Goal: Information Seeking & Learning: Learn about a topic

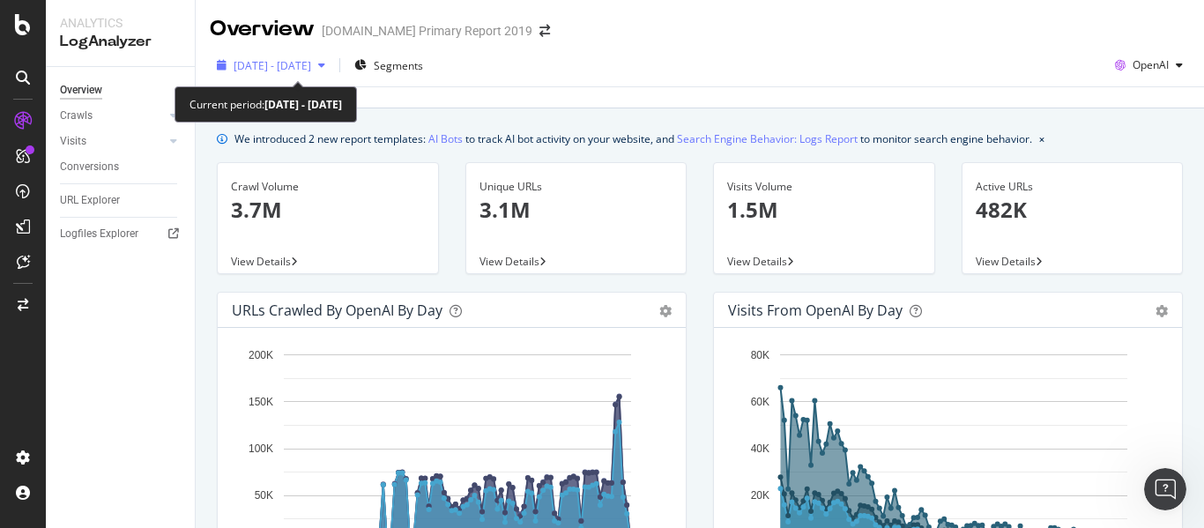
click at [309, 71] on span "[DATE] - [DATE]" at bounding box center [273, 65] width 78 height 15
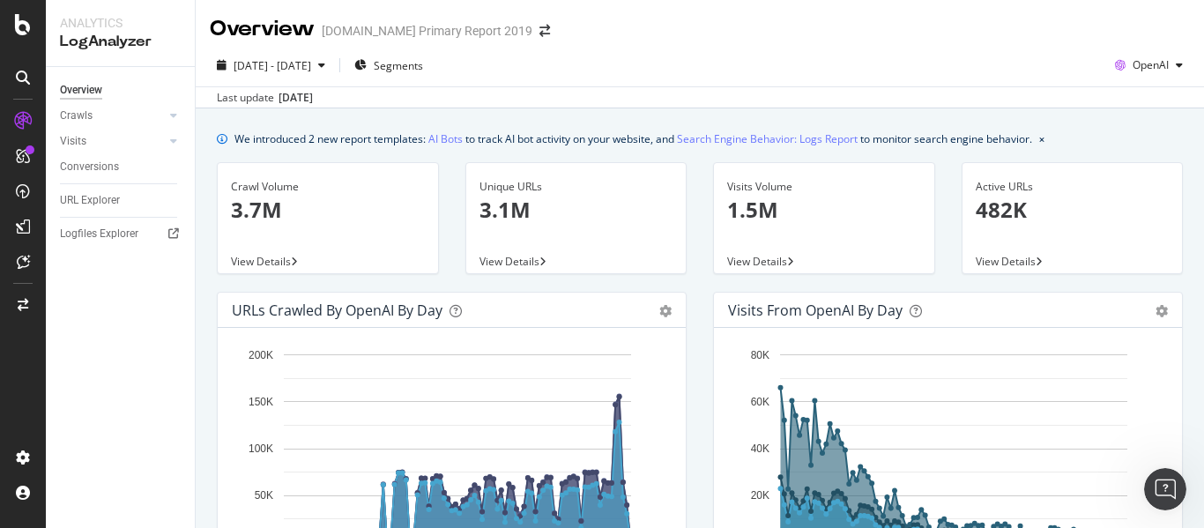
click at [787, 66] on div "[DATE] - [DATE] Segments OpenAI" at bounding box center [700, 68] width 1008 height 35
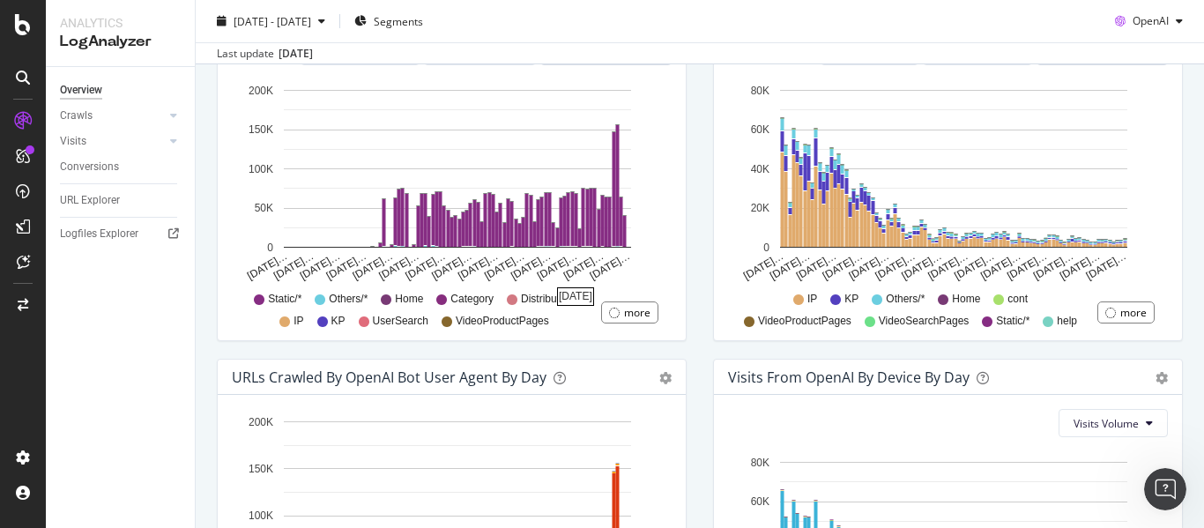
scroll to position [412, 0]
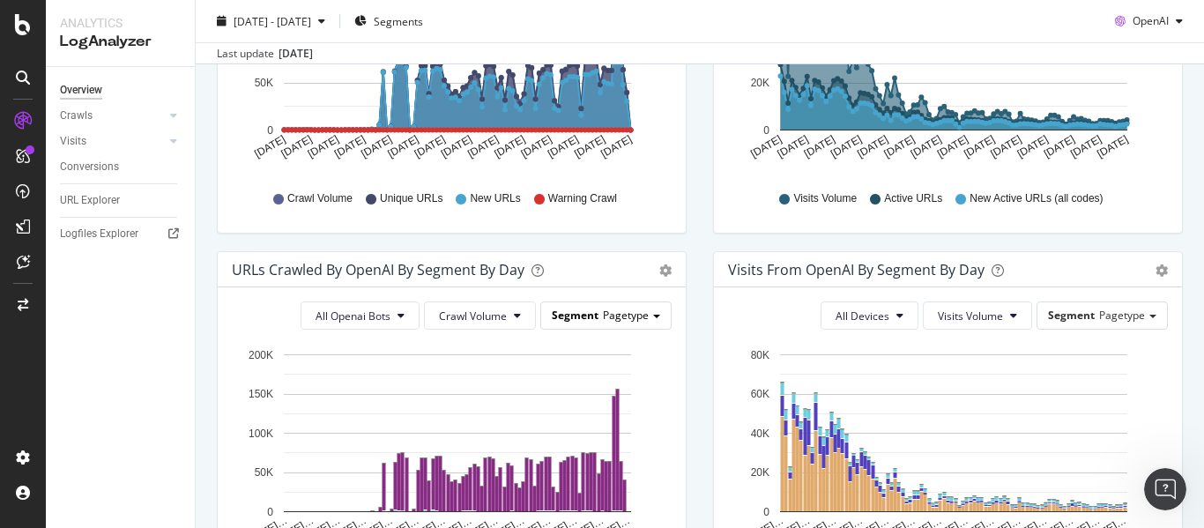
click at [606, 313] on span "Pagetype" at bounding box center [626, 315] width 46 height 15
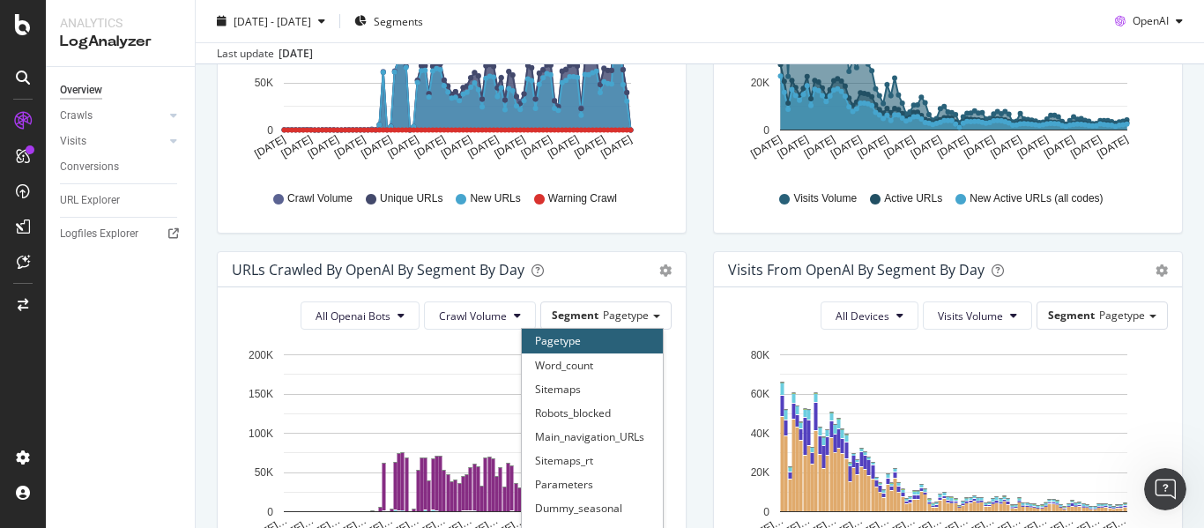
click at [704, 273] on div "Visits from OpenAI By Segment By Day Timeline (by Value) Table All Devices Visi…" at bounding box center [948, 437] width 496 height 372
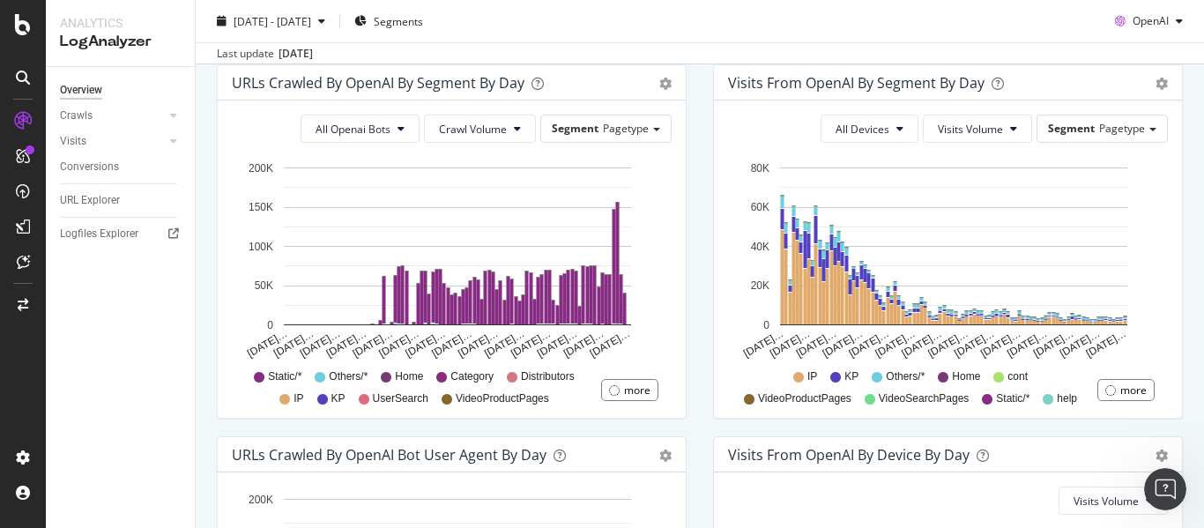
scroll to position [501, 0]
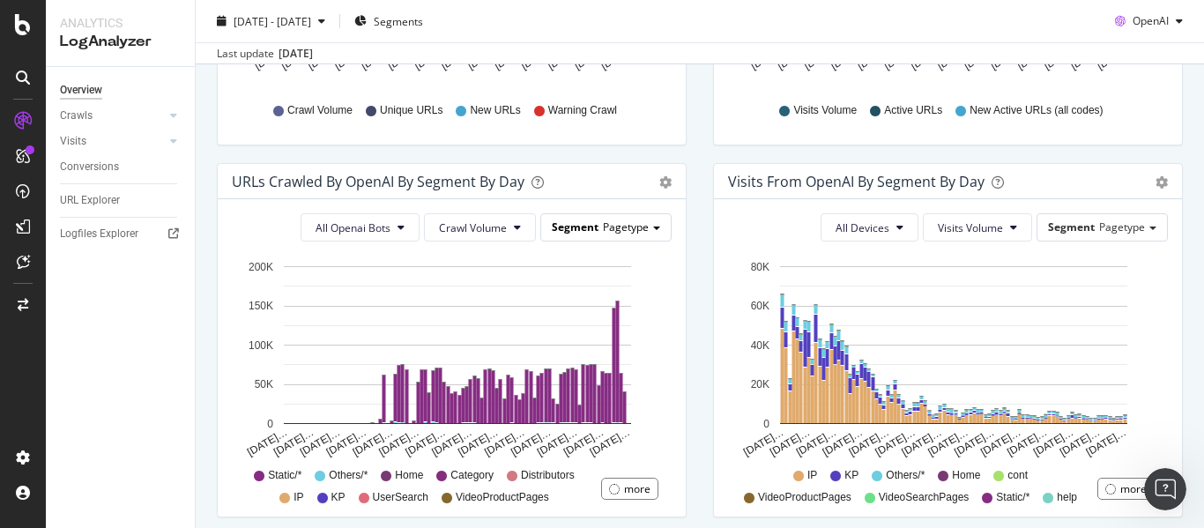
click at [640, 226] on span "Pagetype" at bounding box center [626, 226] width 46 height 15
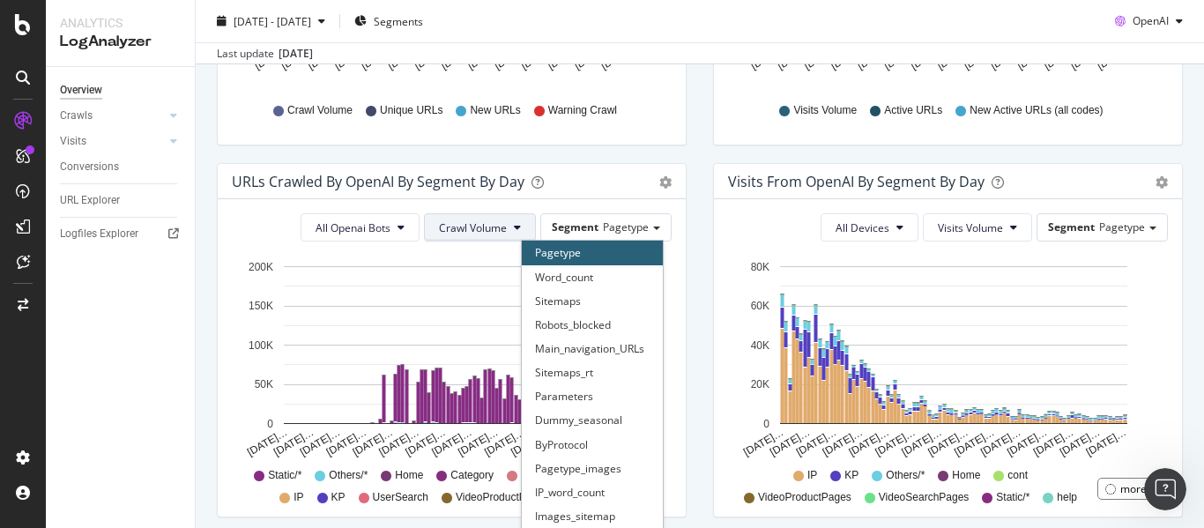
click at [487, 229] on span "Crawl Volume" at bounding box center [473, 227] width 68 height 15
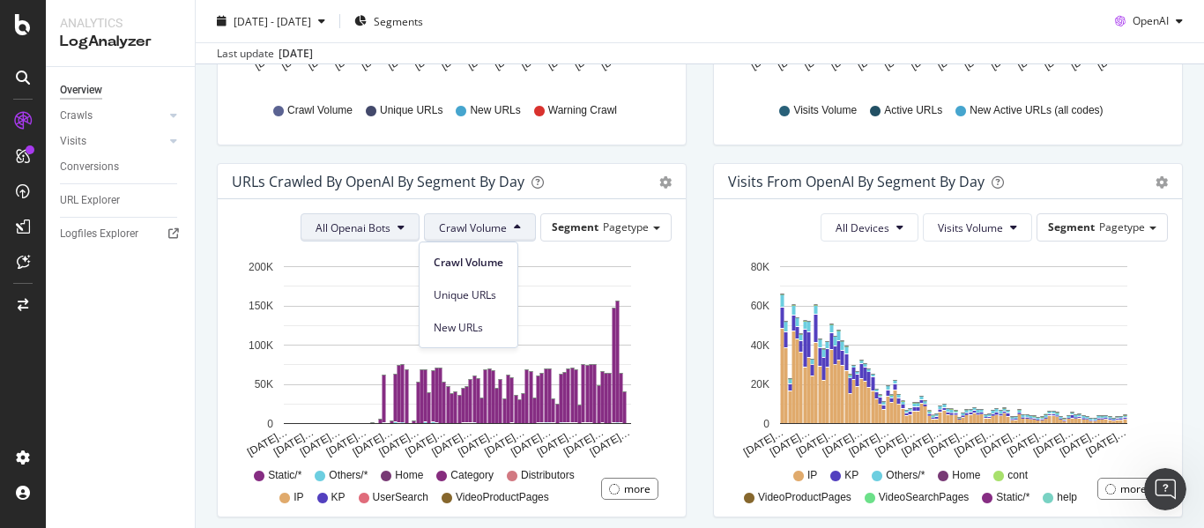
click at [336, 230] on span "All Openai Bots" at bounding box center [353, 227] width 75 height 15
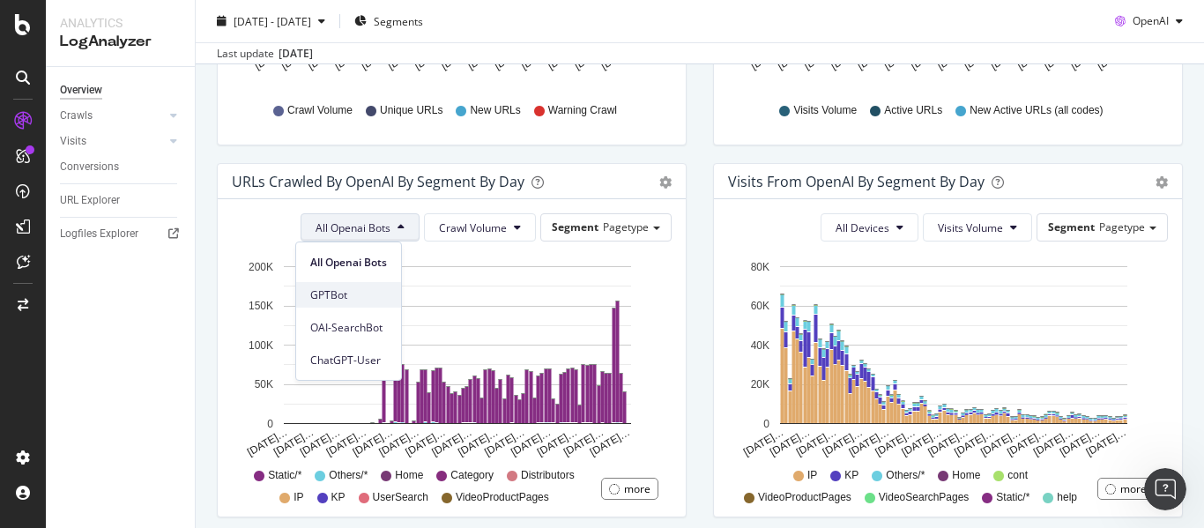
click at [333, 282] on div "GPTBot" at bounding box center [348, 295] width 105 height 26
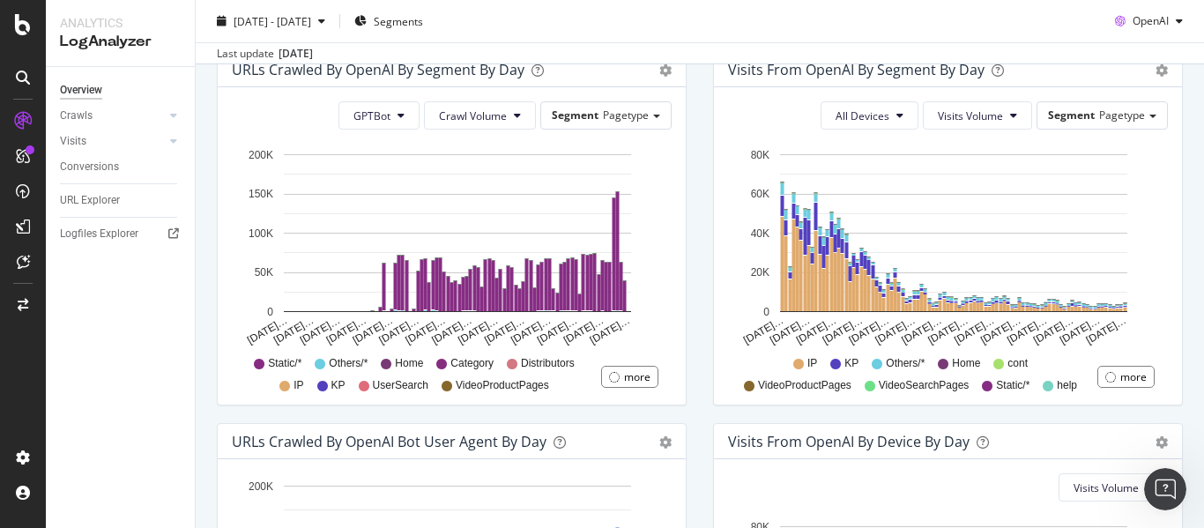
scroll to position [589, 0]
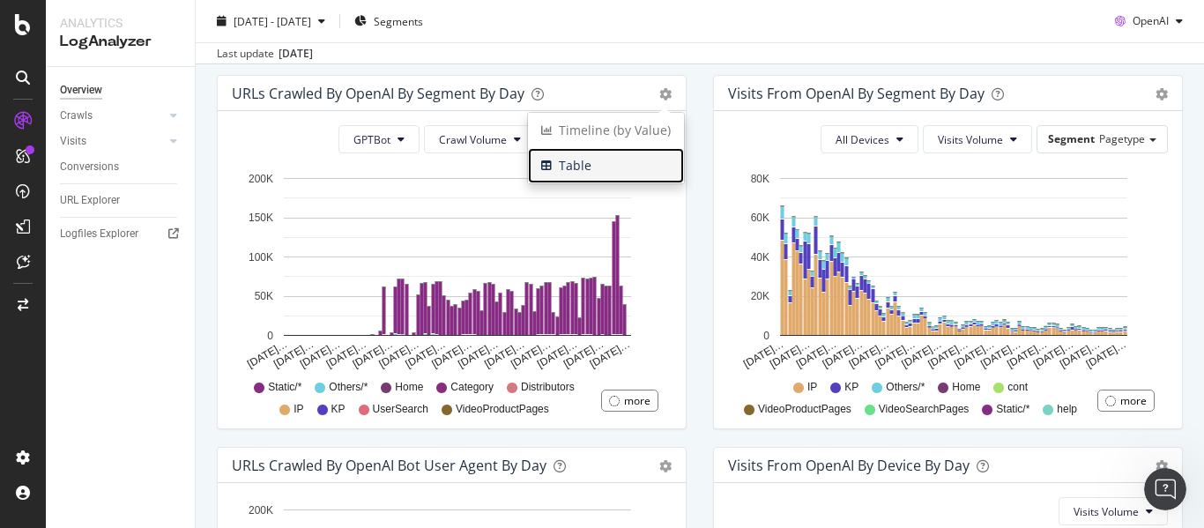
click at [600, 163] on span "Table" at bounding box center [606, 165] width 156 height 26
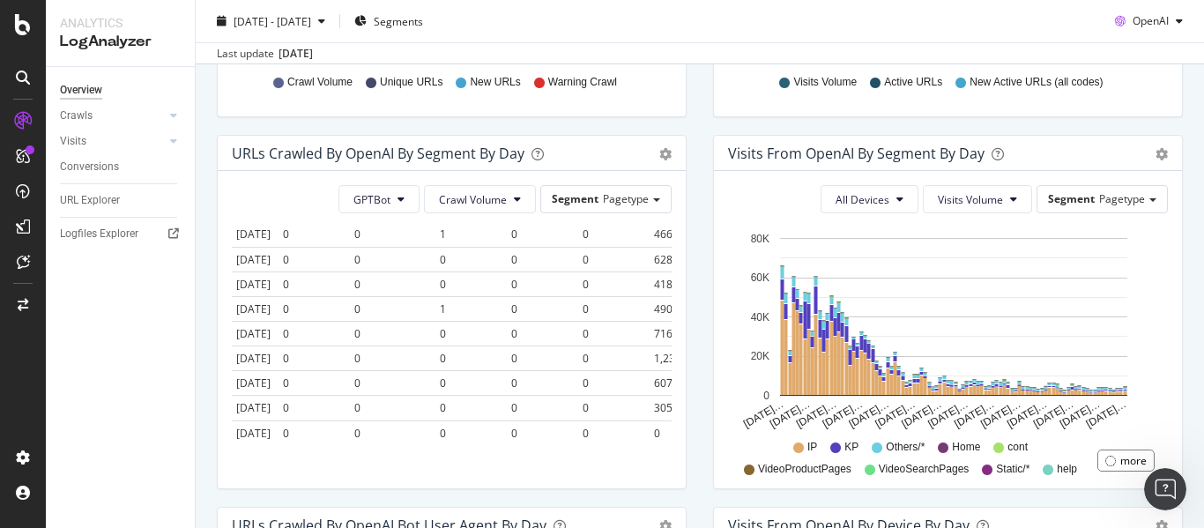
scroll to position [501, 0]
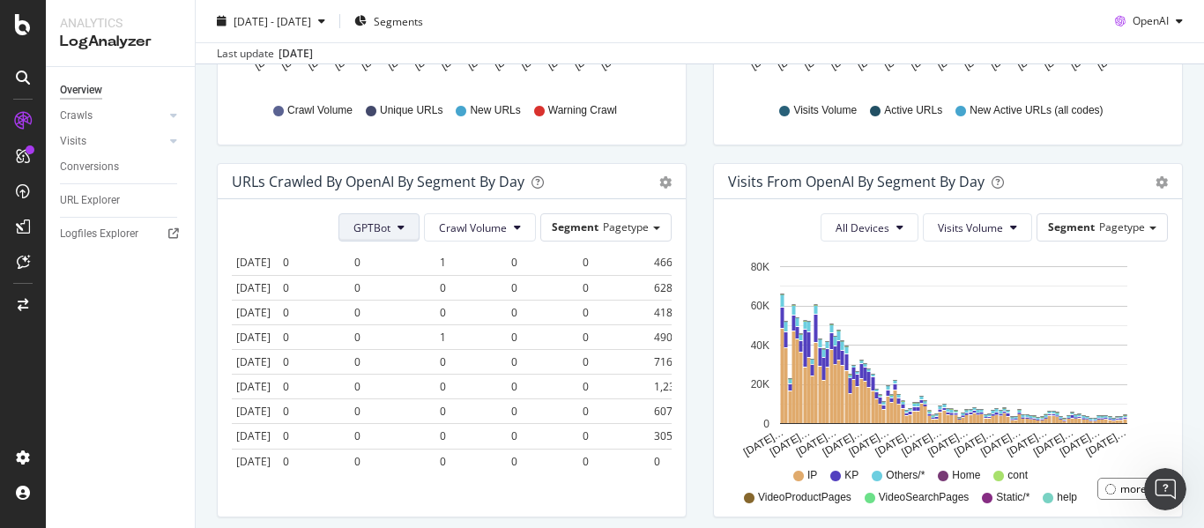
click at [397, 230] on icon at bounding box center [400, 227] width 7 height 11
click at [401, 339] on div "OAI-SearchBot" at bounding box center [386, 328] width 103 height 26
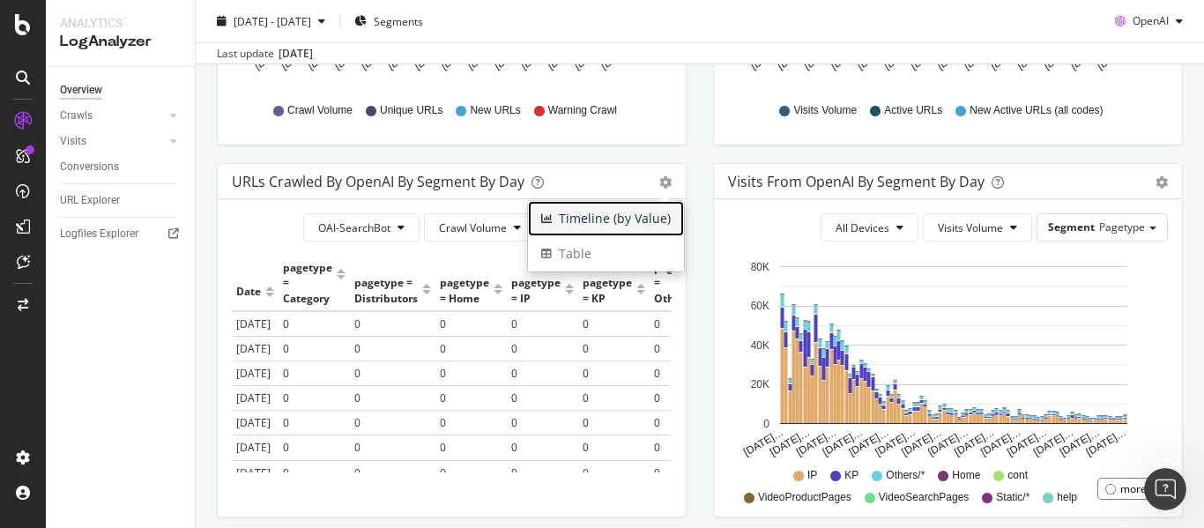
click at [646, 215] on span "Timeline (by Value)" at bounding box center [606, 218] width 156 height 26
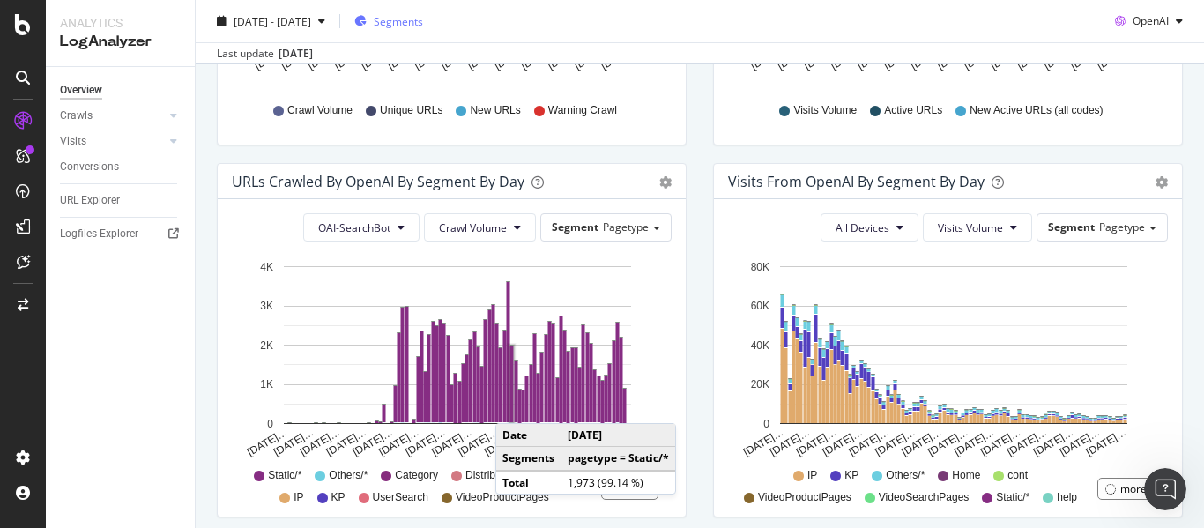
click at [423, 23] on span "Segments" at bounding box center [398, 20] width 49 height 15
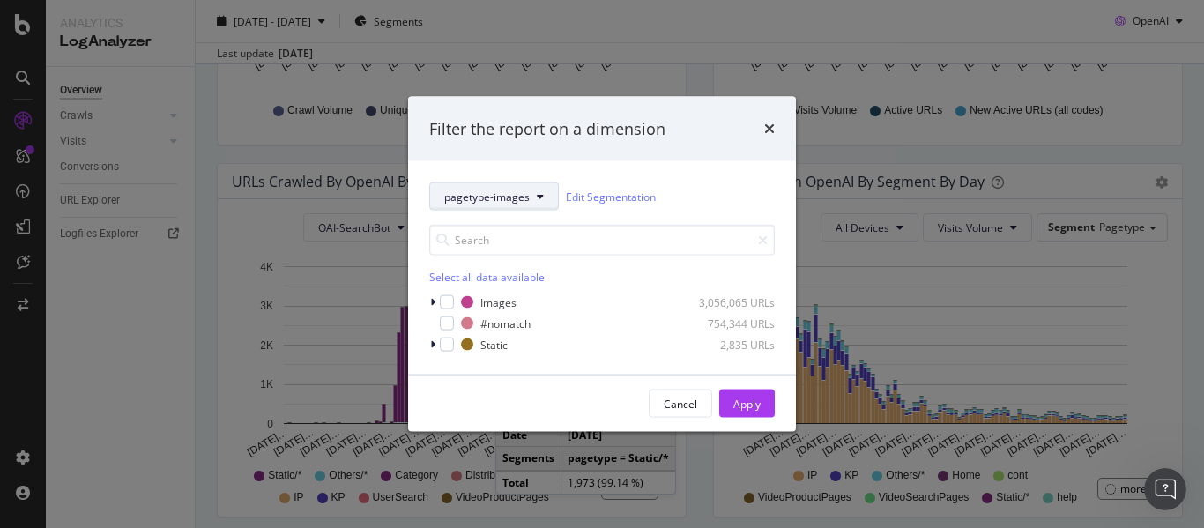
click at [530, 191] on button "pagetype-images" at bounding box center [494, 196] width 130 height 28
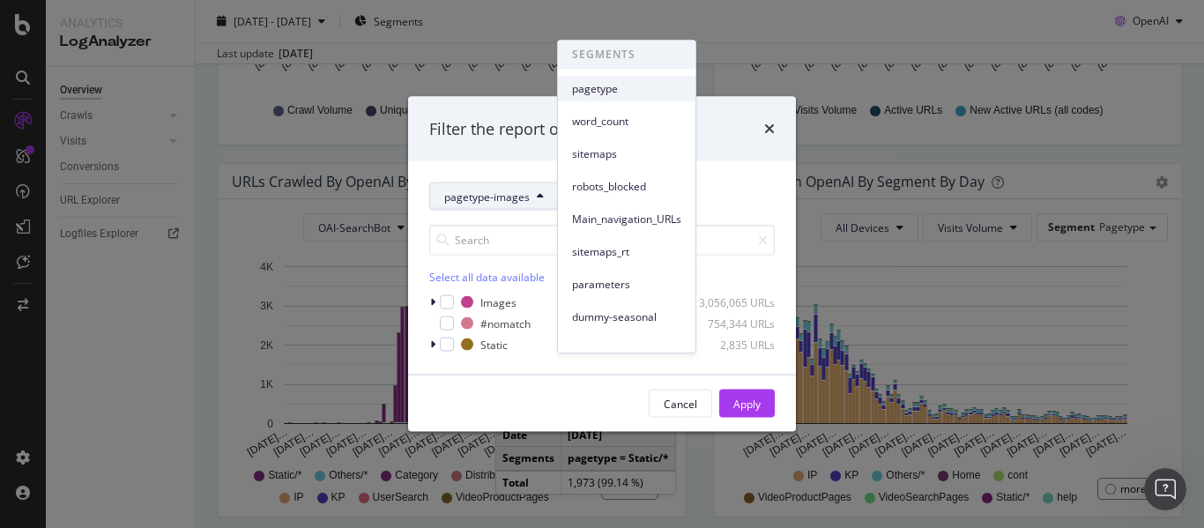
click at [620, 99] on div "pagetype" at bounding box center [626, 89] width 137 height 26
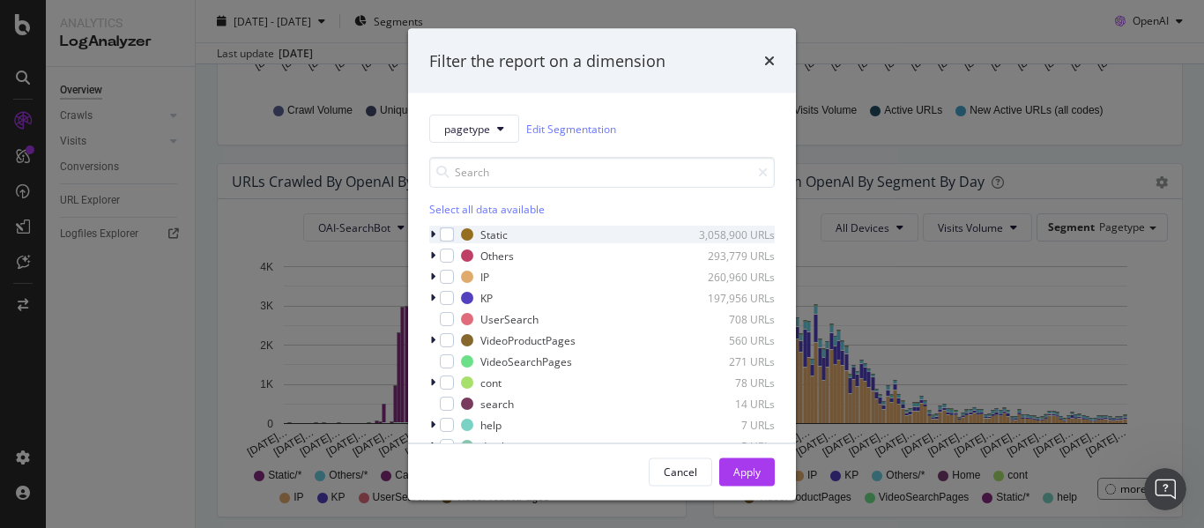
click at [432, 236] on icon "modal" at bounding box center [432, 234] width 5 height 11
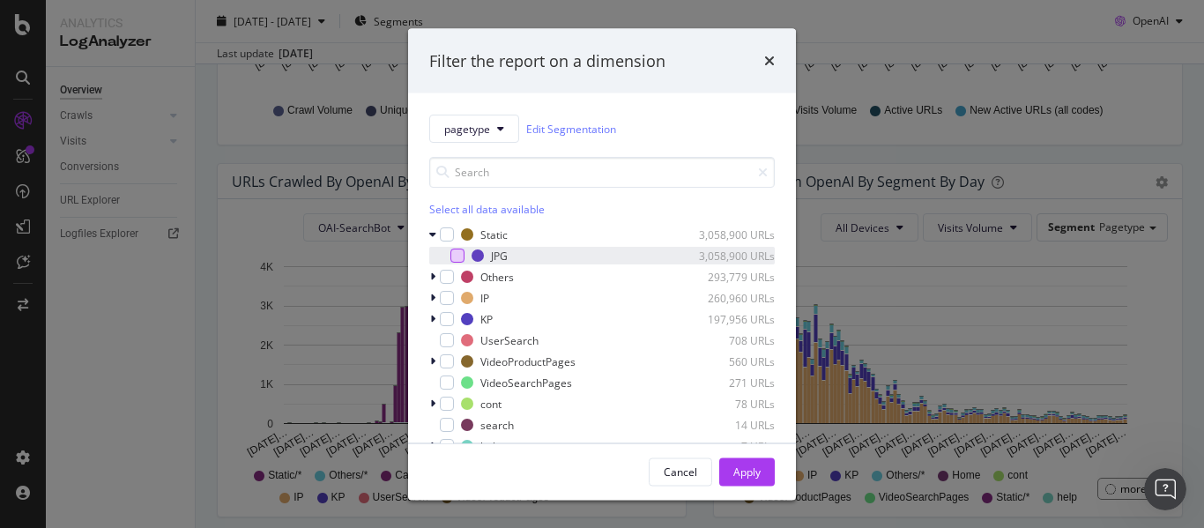
click at [460, 256] on div "modal" at bounding box center [457, 256] width 14 height 14
click at [460, 256] on icon "modal" at bounding box center [458, 255] width 8 height 9
click at [438, 232] on div "modal" at bounding box center [434, 235] width 11 height 18
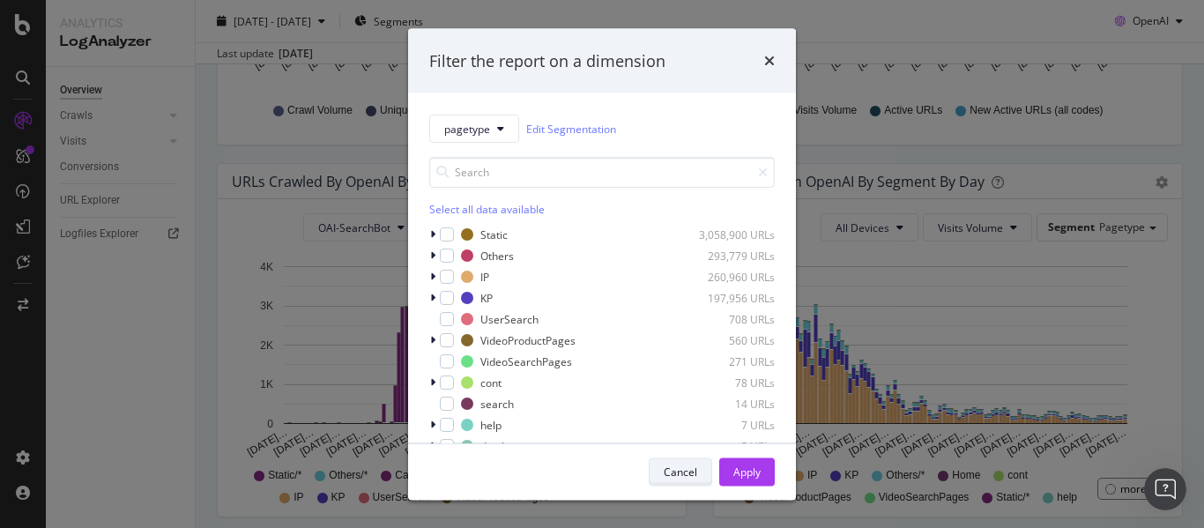
click at [680, 479] on div "Cancel" at bounding box center [680, 471] width 33 height 15
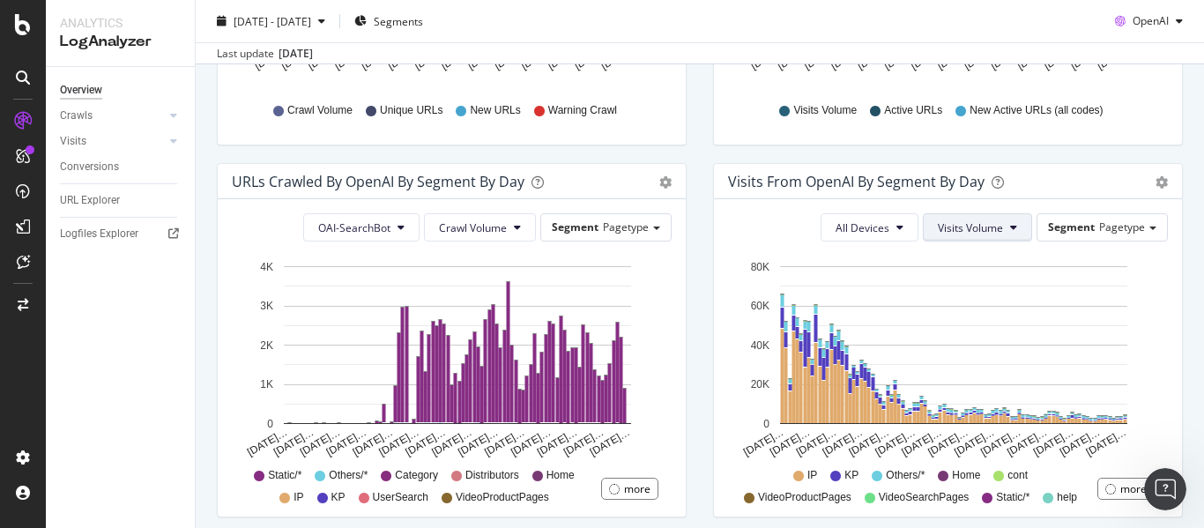
scroll to position [148, 0]
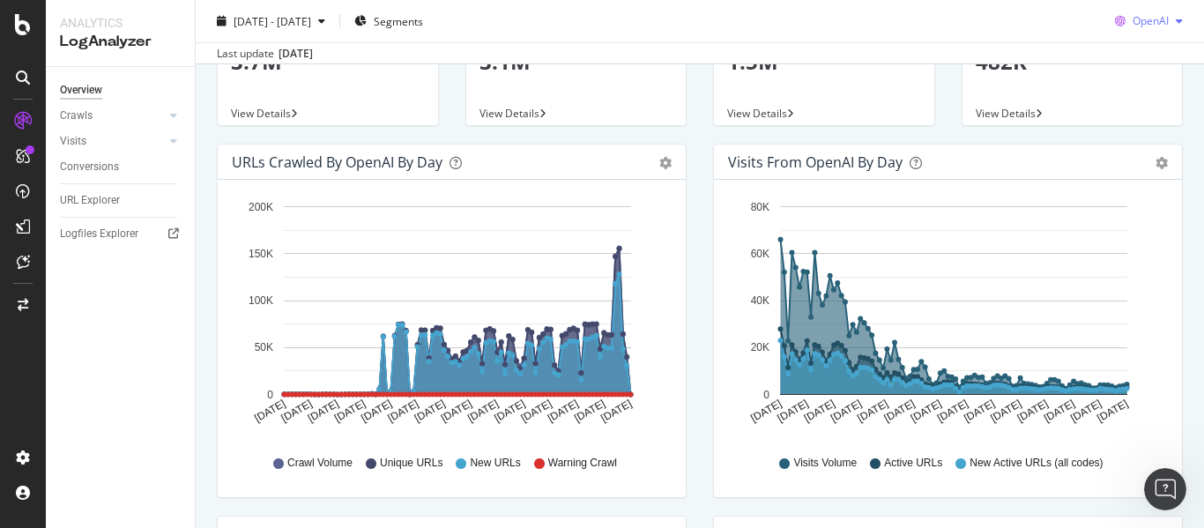
click at [1140, 22] on span "OpenAI" at bounding box center [1151, 20] width 36 height 15
click at [1155, 149] on span "Other AI Bots" at bounding box center [1149, 154] width 65 height 16
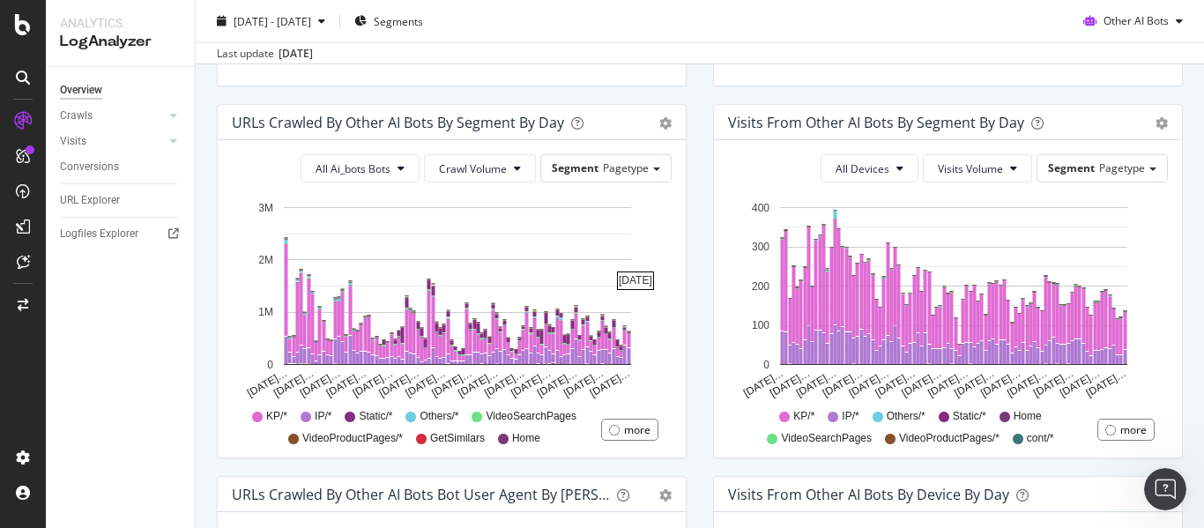
scroll to position [501, 0]
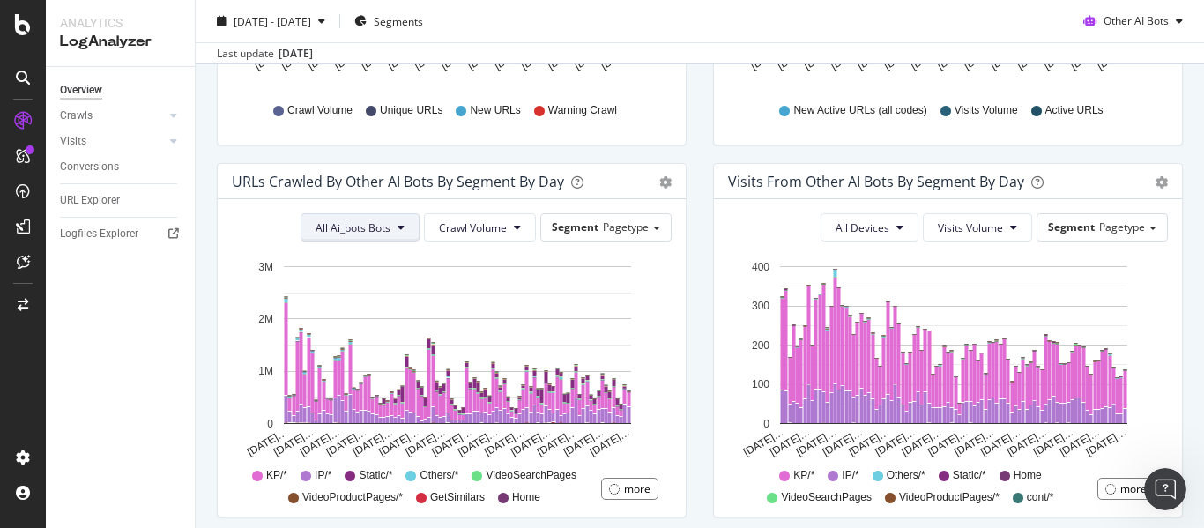
click at [368, 227] on span "All Ai_bots Bots" at bounding box center [353, 227] width 75 height 15
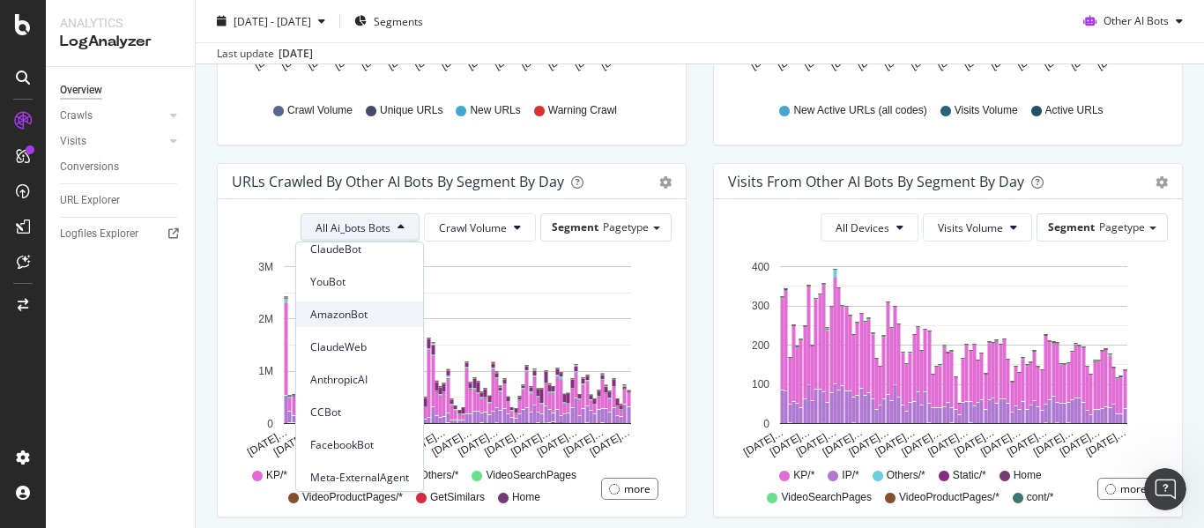
scroll to position [182, 0]
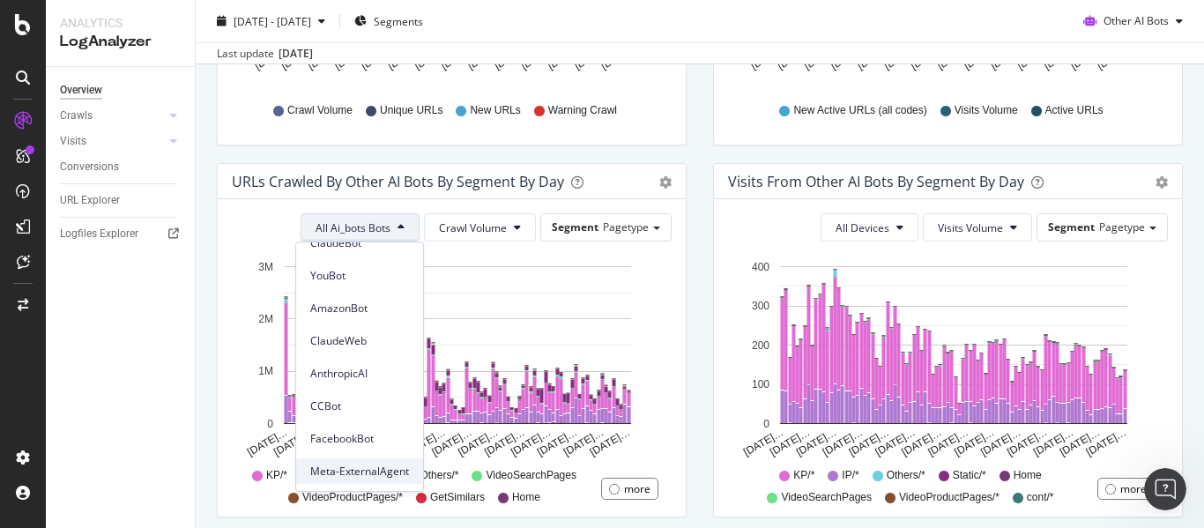
click at [362, 464] on span "Meta-ExternalAgent" at bounding box center [359, 472] width 99 height 16
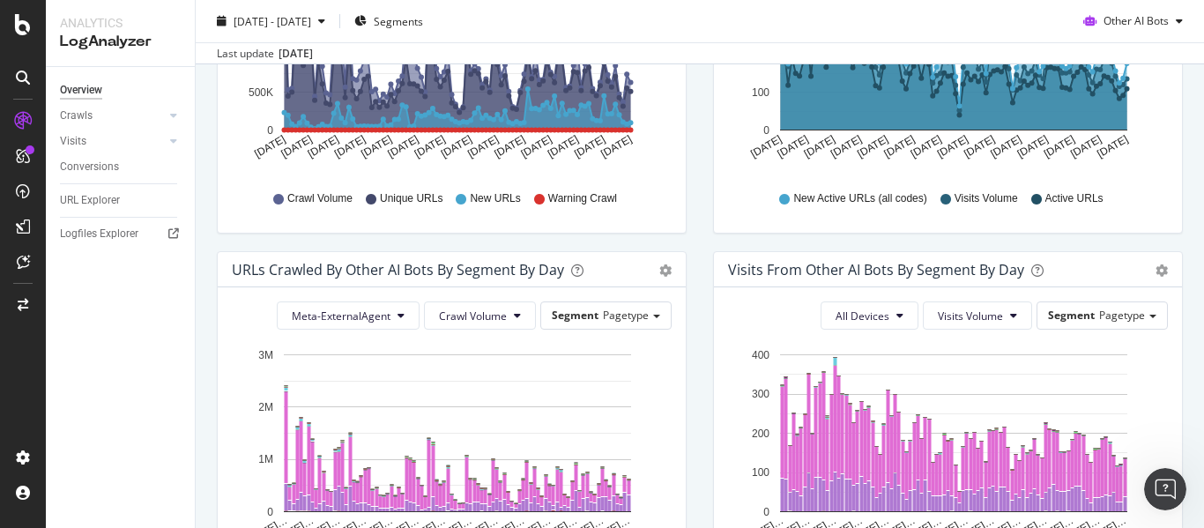
scroll to position [941, 0]
